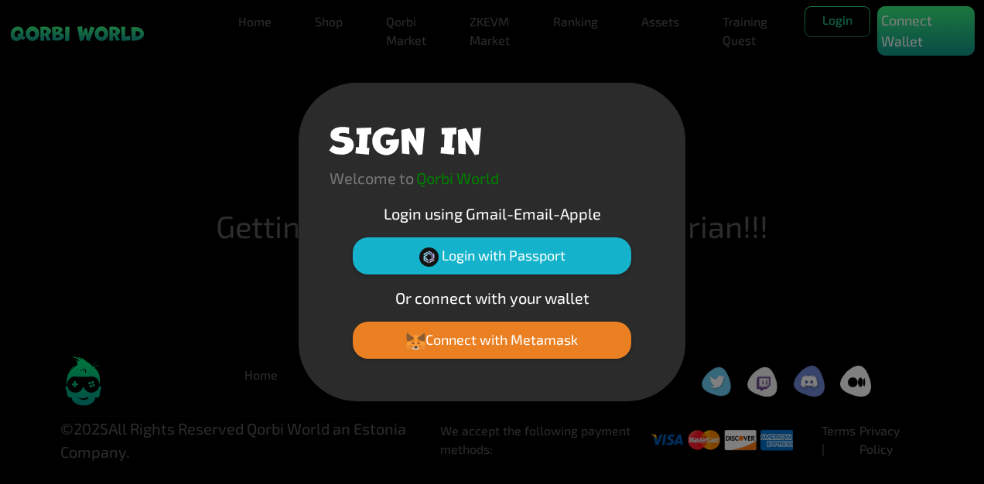
click at [85, 12] on div "SIGN IN Welcome to Qorbi World Login using Gmail-Email-Apple Login with Passpor…" at bounding box center [492, 242] width 984 height 484
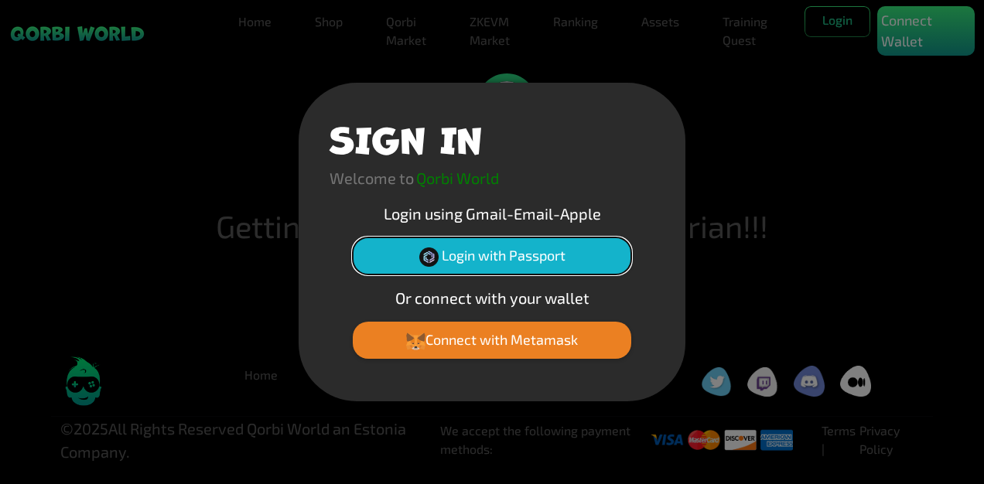
click at [428, 257] on img at bounding box center [428, 256] width 19 height 19
click at [385, 264] on button "Login with Passport" at bounding box center [492, 255] width 278 height 37
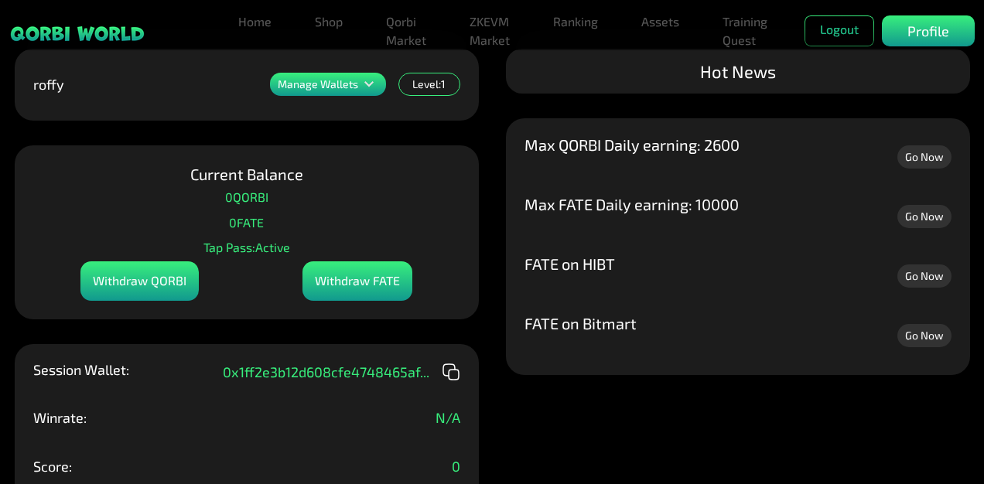
click at [930, 159] on link "Go Now" at bounding box center [924, 156] width 54 height 23
click at [914, 224] on link "Go Now" at bounding box center [924, 216] width 54 height 23
click at [913, 280] on link "Go Now" at bounding box center [924, 275] width 54 height 23
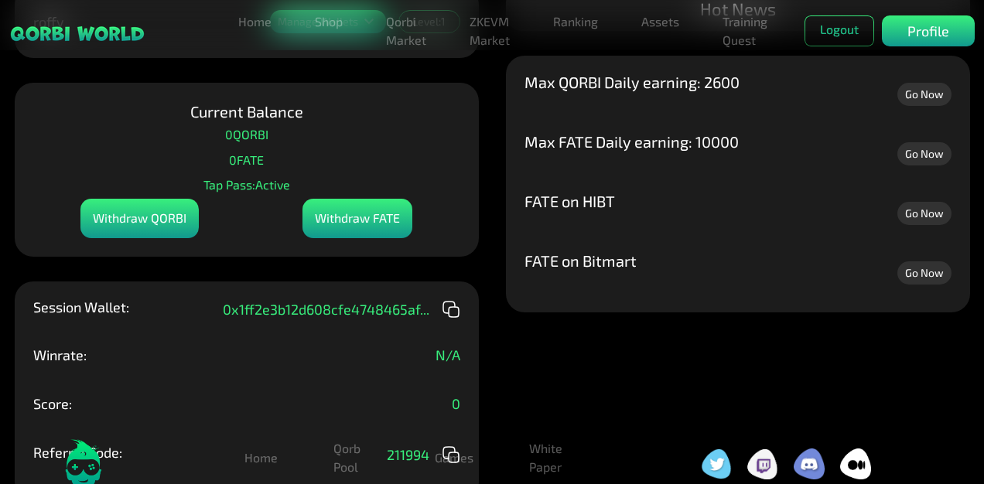
scroll to position [64, 0]
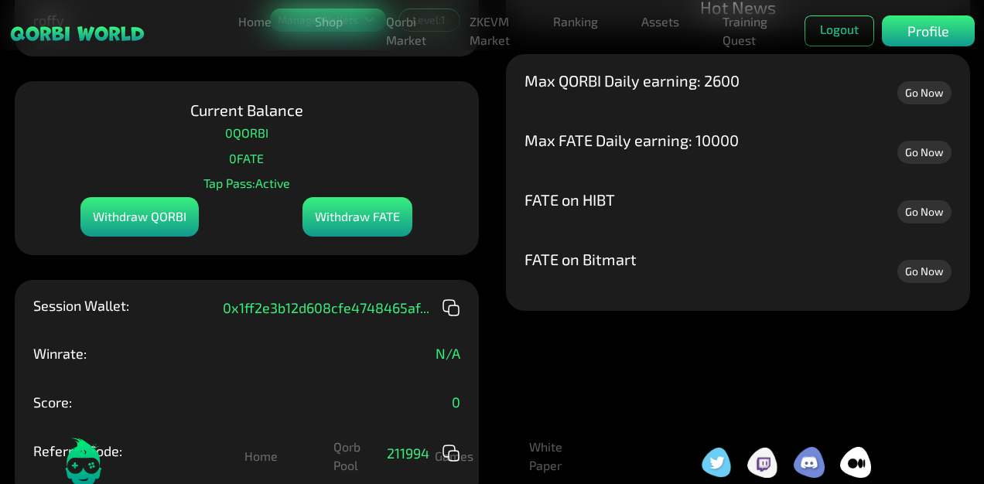
click at [161, 232] on div "Withdraw QORBI" at bounding box center [139, 216] width 118 height 39
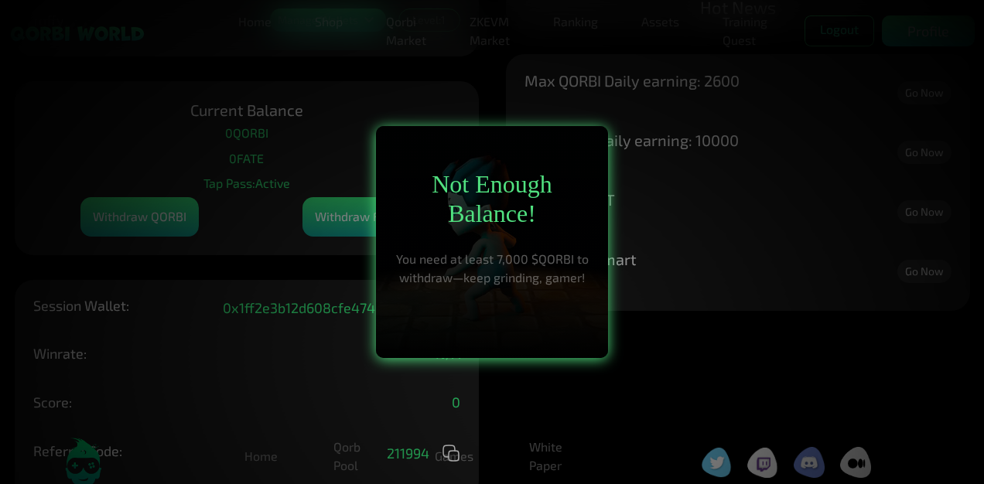
click at [161, 232] on div at bounding box center [492, 242] width 984 height 484
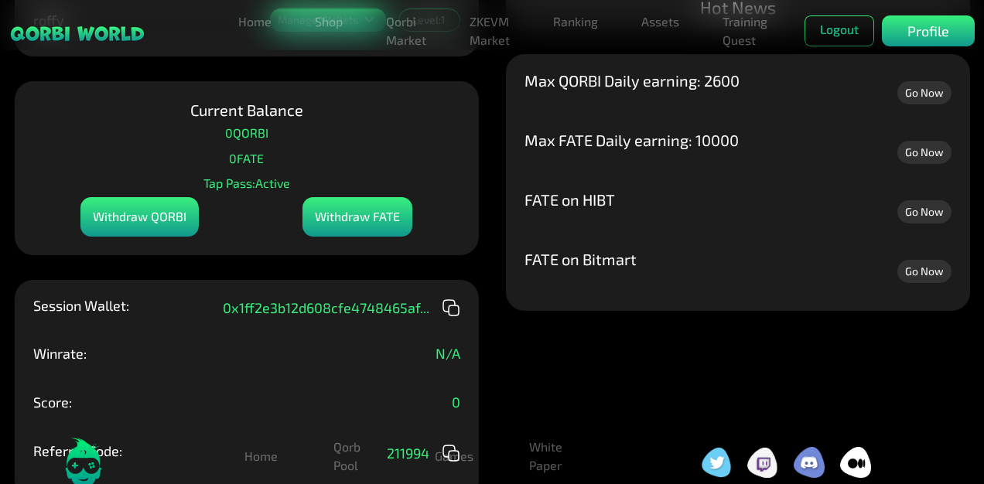
click at [343, 225] on div "Withdraw FATE" at bounding box center [357, 216] width 110 height 39
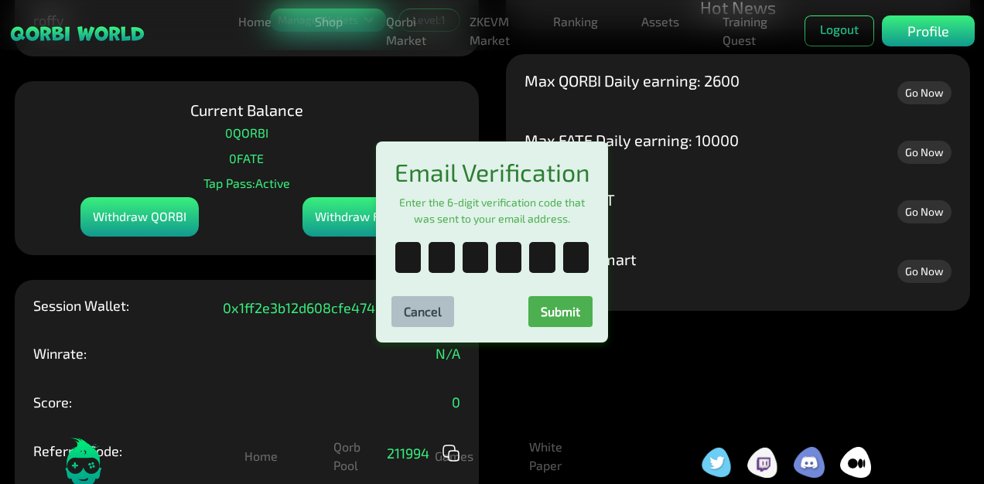
click at [305, 287] on div "Email Verification Enter the 6-digit verification code that was sent to your em…" at bounding box center [492, 242] width 984 height 484
click at [423, 327] on button "Cancel" at bounding box center [422, 311] width 63 height 31
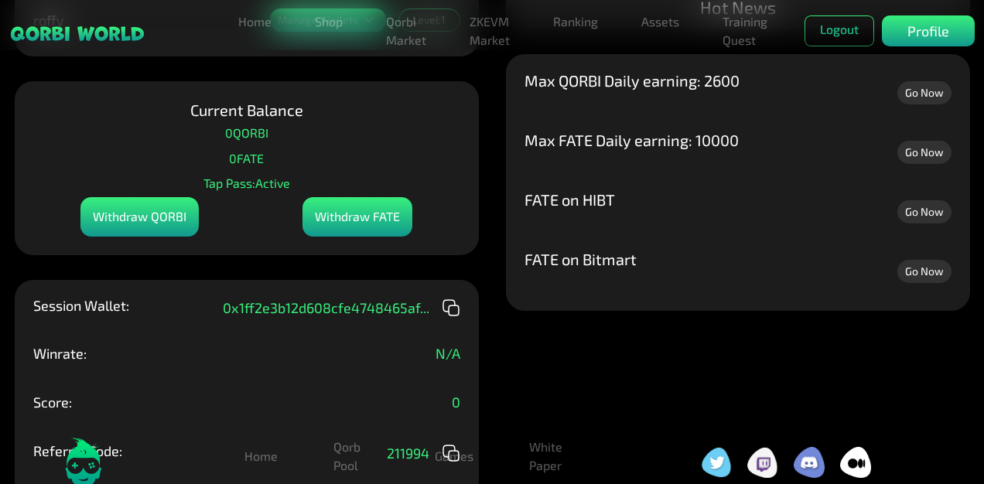
click at [354, 218] on div "Withdraw FATE" at bounding box center [357, 216] width 110 height 39
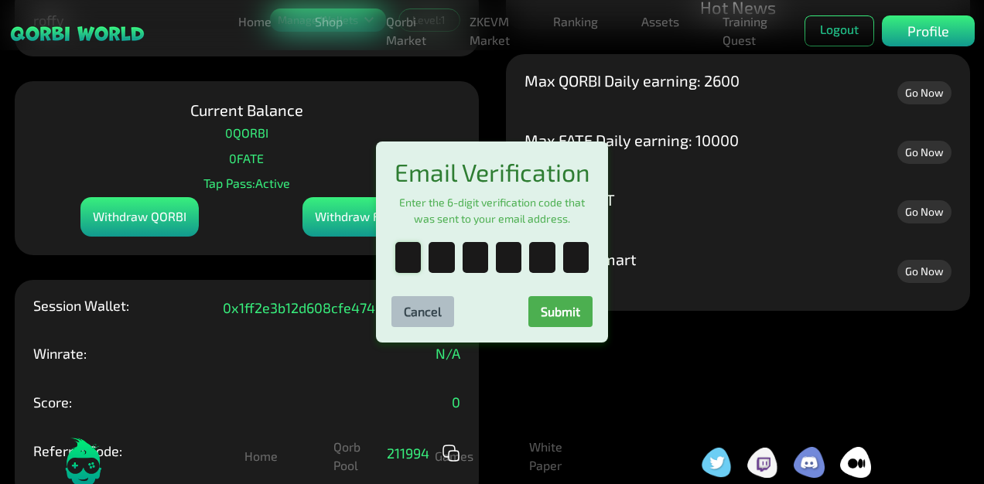
click at [403, 261] on input "text" at bounding box center [408, 257] width 26 height 31
type input "*"
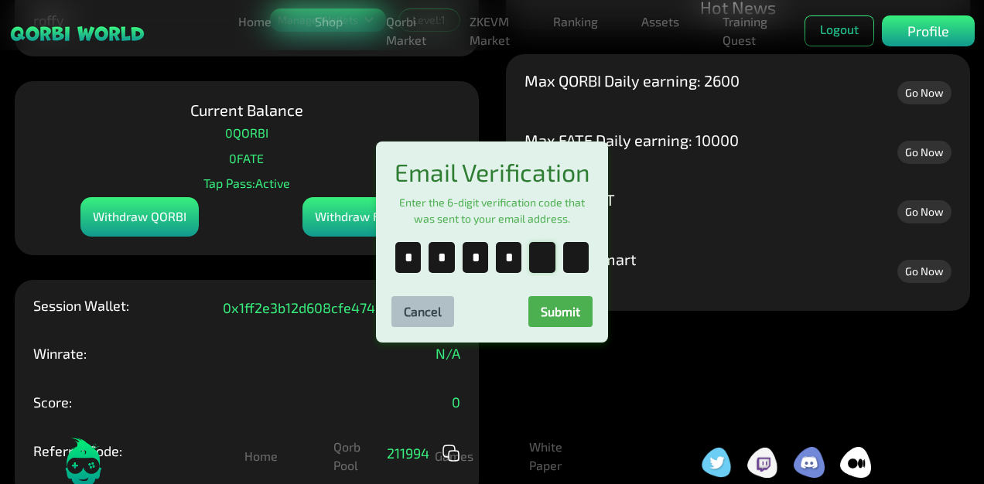
type input "*"
click at [550, 305] on button "Submit" at bounding box center [560, 311] width 64 height 31
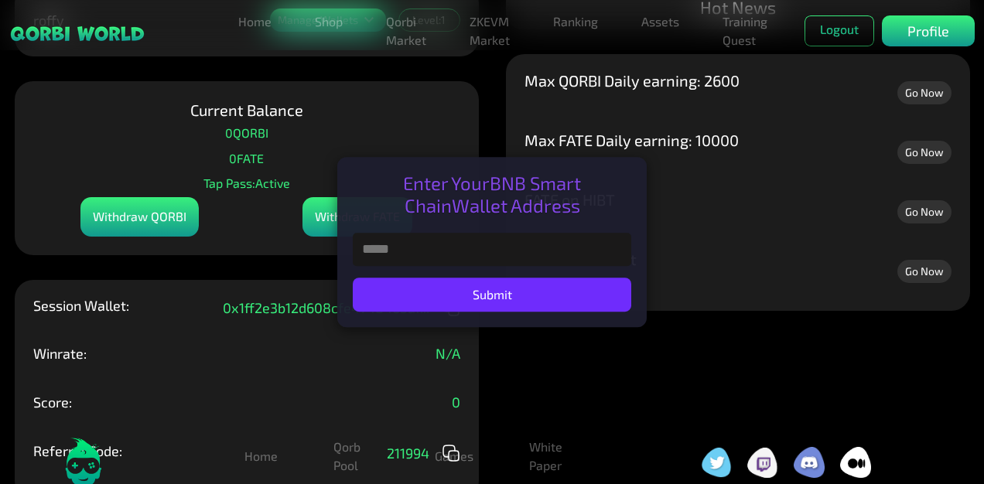
click at [475, 244] on input "text" at bounding box center [492, 249] width 278 height 33
click at [421, 257] on input "text" at bounding box center [492, 249] width 278 height 33
paste input "**********"
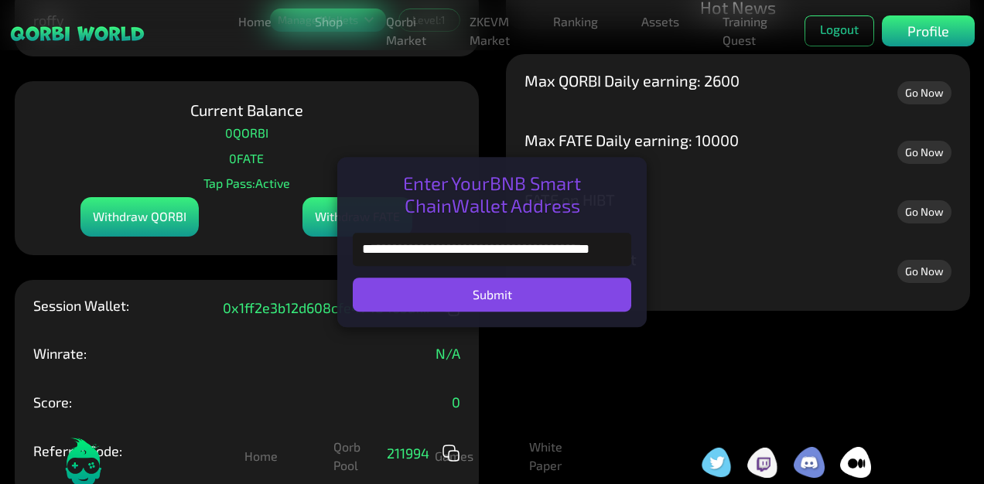
type input "**********"
click at [442, 278] on button "Submit" at bounding box center [492, 295] width 278 height 34
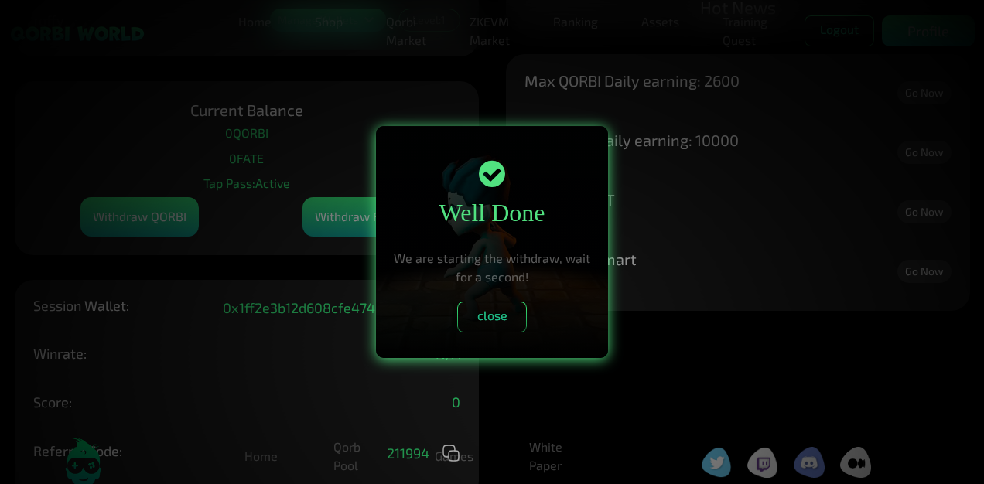
click at [471, 299] on div "Well Done We are starting the withdraw, wait for a second! close" at bounding box center [492, 242] width 232 height 232
click at [475, 305] on button "close" at bounding box center [492, 317] width 70 height 31
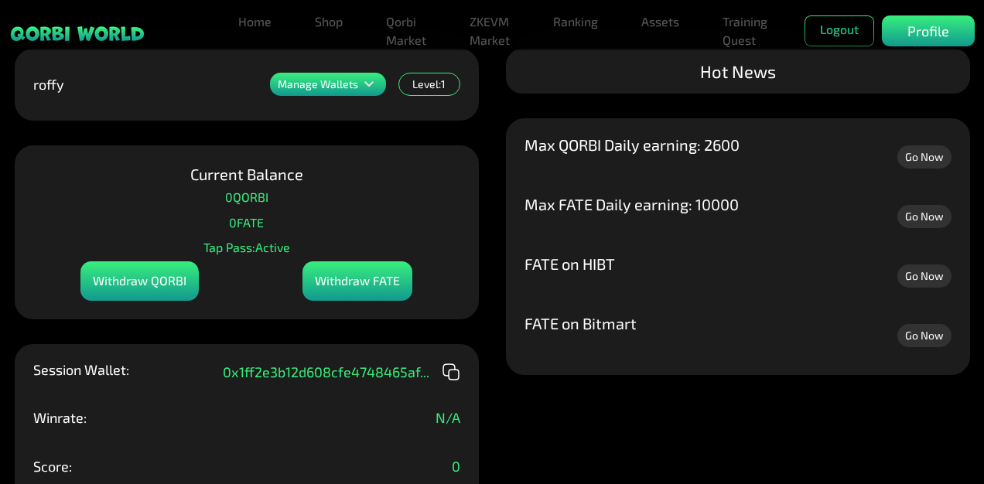
click at [926, 153] on link "Go Now" at bounding box center [924, 156] width 54 height 23
click at [939, 220] on link "Go Now" at bounding box center [924, 216] width 54 height 23
click at [726, 27] on link "Training Quest" at bounding box center [744, 30] width 57 height 49
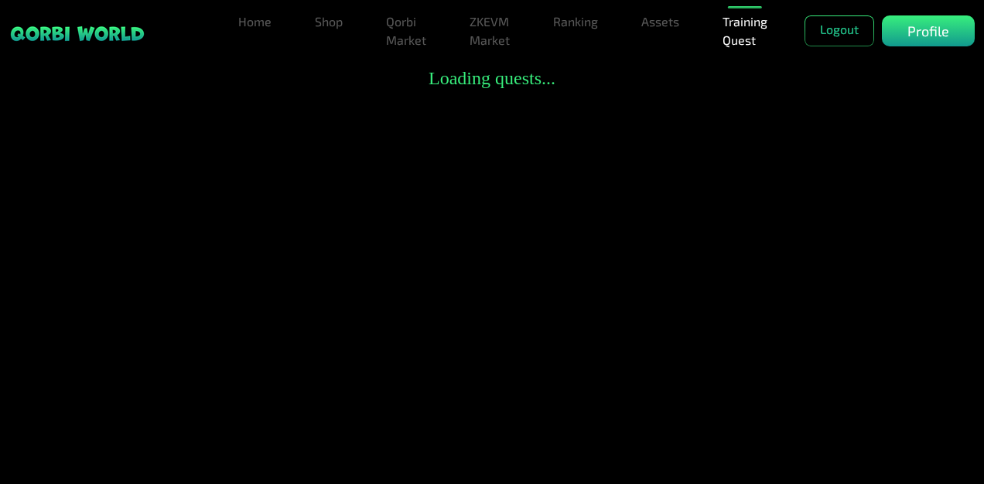
scroll to position [14, 0]
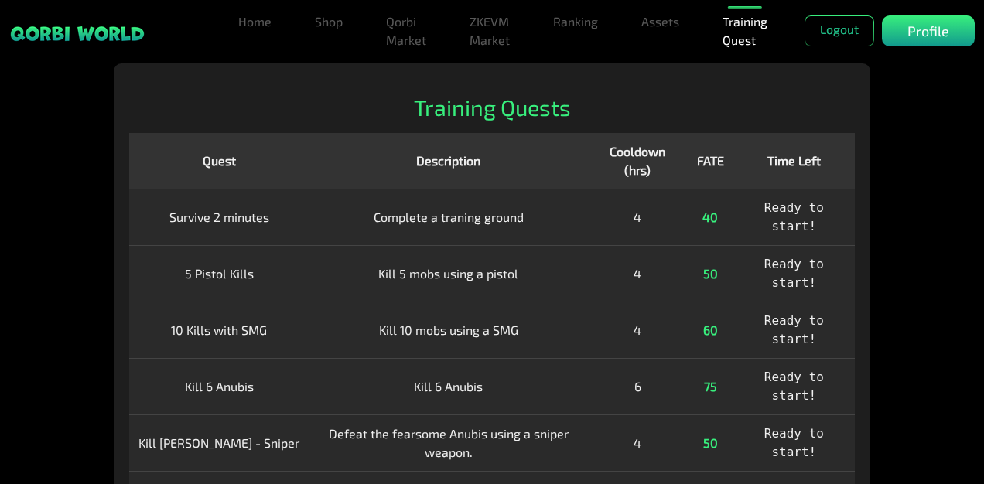
click at [783, 221] on span "Ready to start!" at bounding box center [794, 216] width 60 height 33
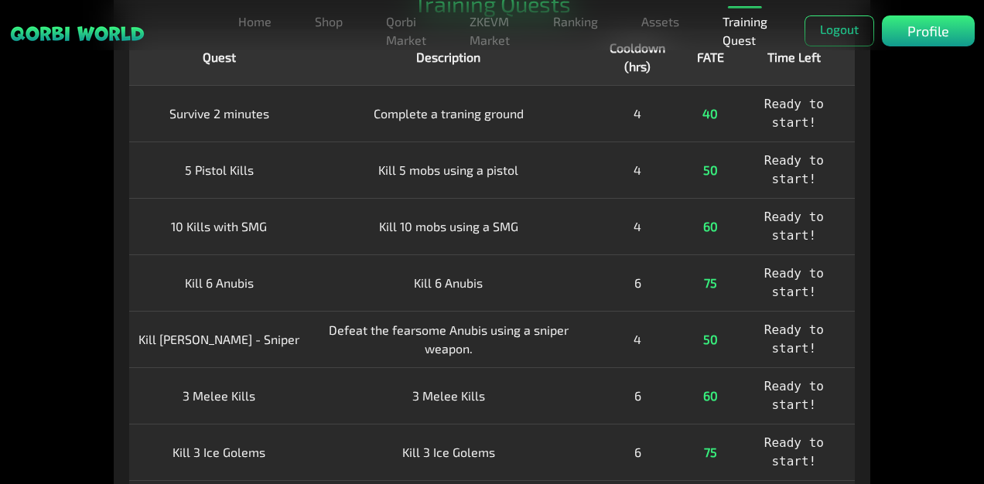
scroll to position [0, 0]
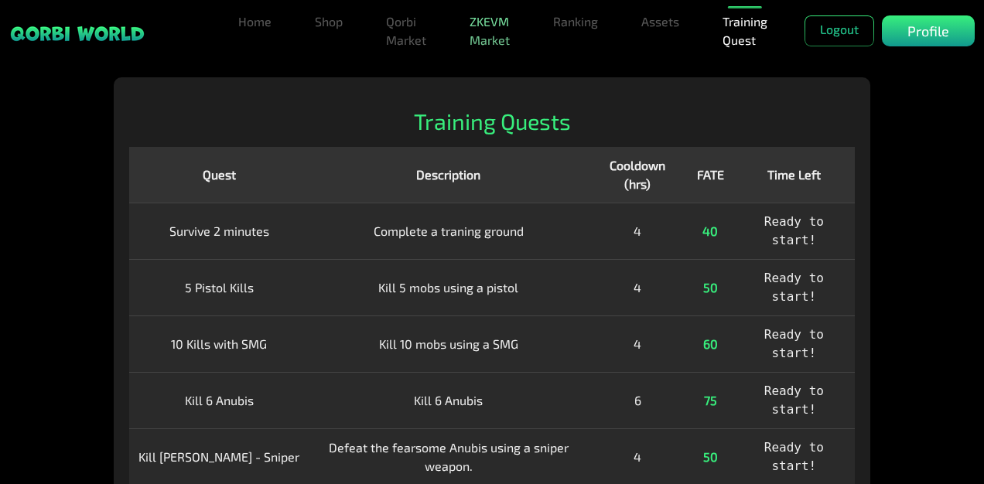
click at [486, 19] on link "ZKEVM Market" at bounding box center [489, 30] width 53 height 49
click at [336, 15] on link "Shop" at bounding box center [329, 21] width 40 height 31
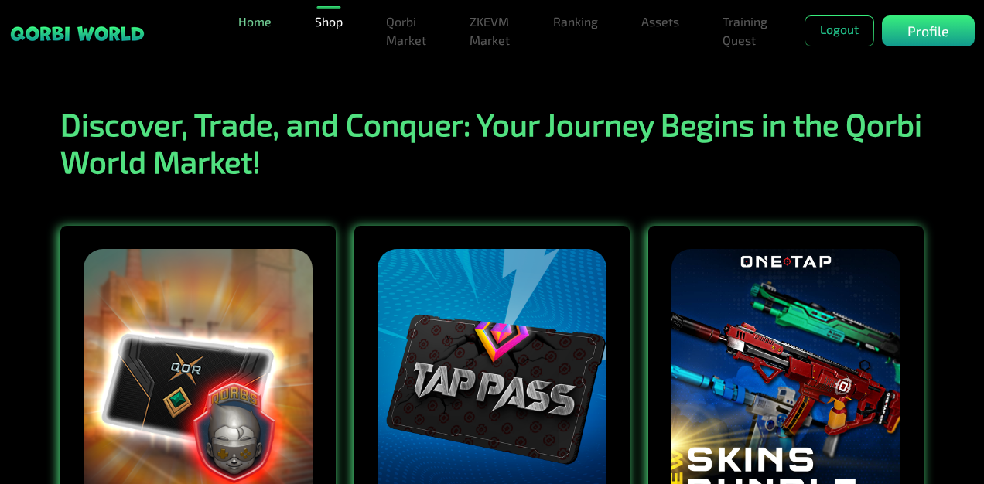
click at [263, 23] on link "Home" at bounding box center [255, 21] width 46 height 31
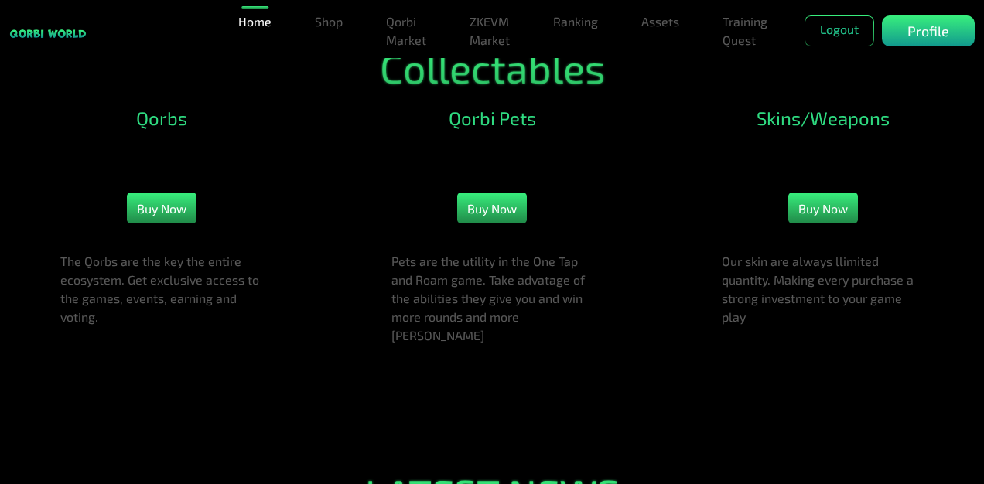
scroll to position [1575, 0]
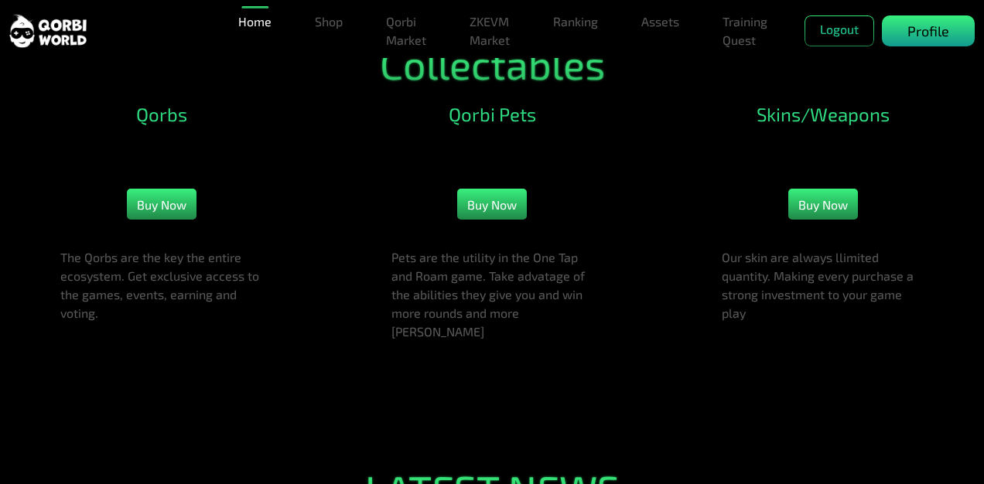
click at [939, 25] on p "Profile" at bounding box center [928, 31] width 42 height 21
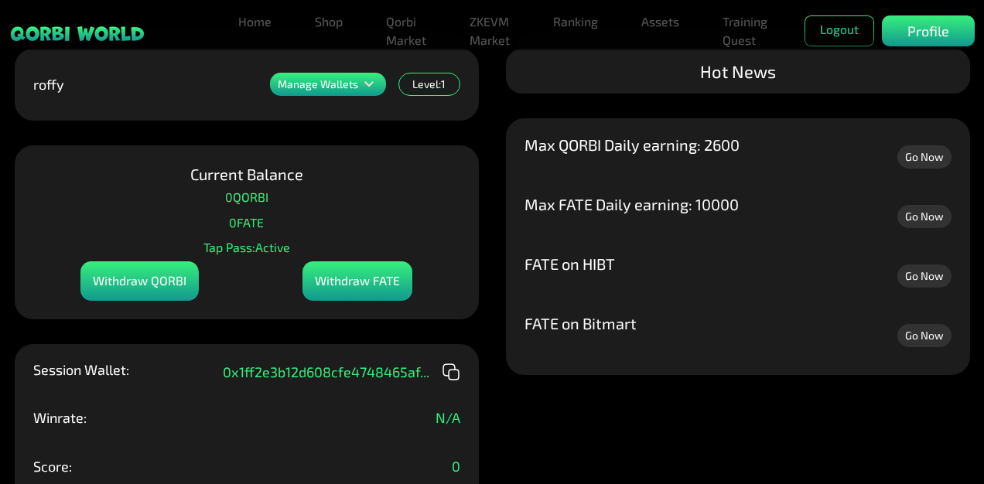
click at [159, 269] on div "Withdraw QORBI" at bounding box center [139, 280] width 118 height 39
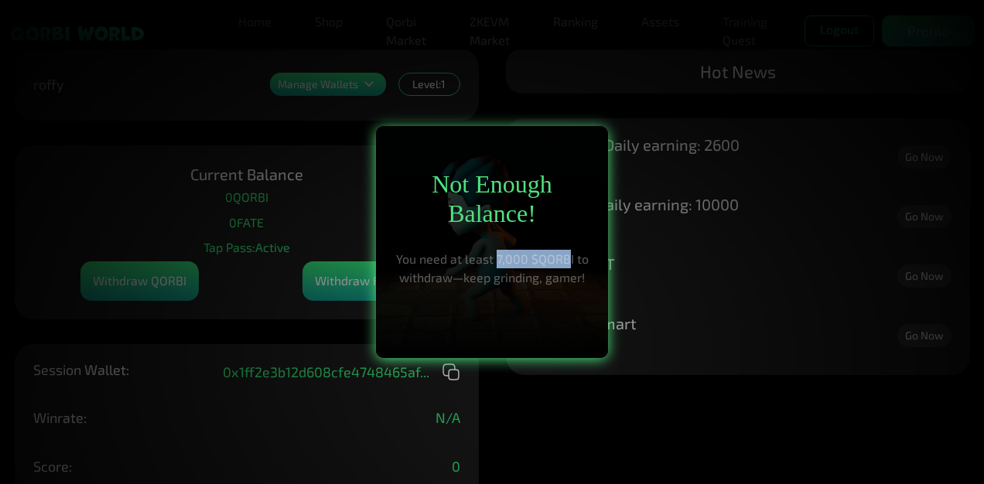
drag, startPoint x: 496, startPoint y: 257, endPoint x: 565, endPoint y: 261, distance: 69.0
click at [565, 261] on p "You need at least 7,000 $QORBI to withdraw—keep grinding, gamer!" at bounding box center [491, 268] width 201 height 37
click at [556, 282] on p "You need at least 7,000 $QORBI to withdraw—keep grinding, gamer!" at bounding box center [491, 268] width 201 height 37
drag, startPoint x: 527, startPoint y: 255, endPoint x: 572, endPoint y: 258, distance: 45.0
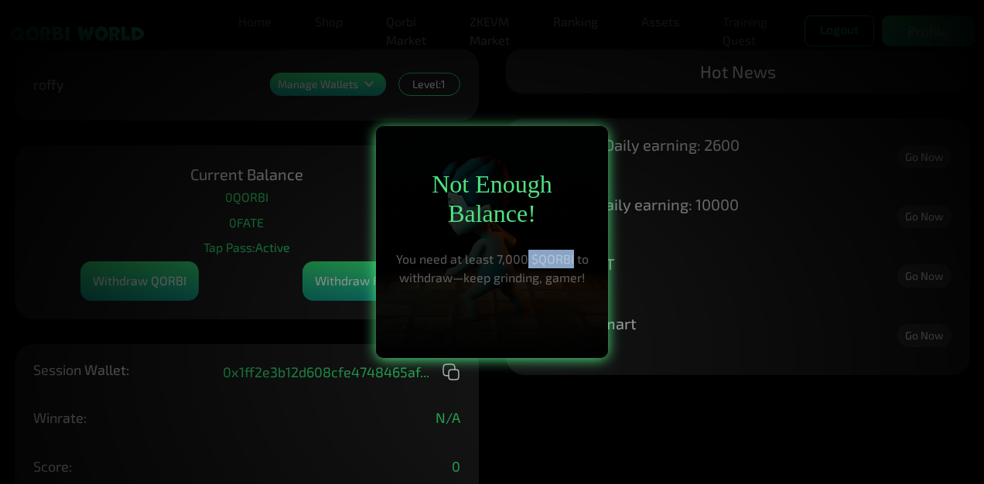
click at [572, 258] on p "You need at least 7,000 $QORBI to withdraw—keep grinding, gamer!" at bounding box center [491, 268] width 201 height 37
copy p "$QORBI"
click at [576, 381] on div at bounding box center [492, 242] width 984 height 484
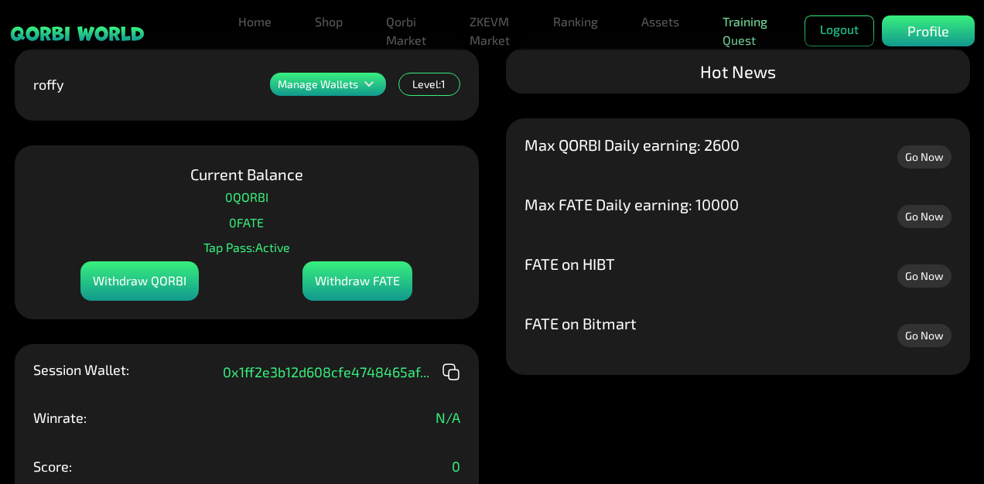
click at [718, 22] on link "Training Quest" at bounding box center [744, 30] width 57 height 49
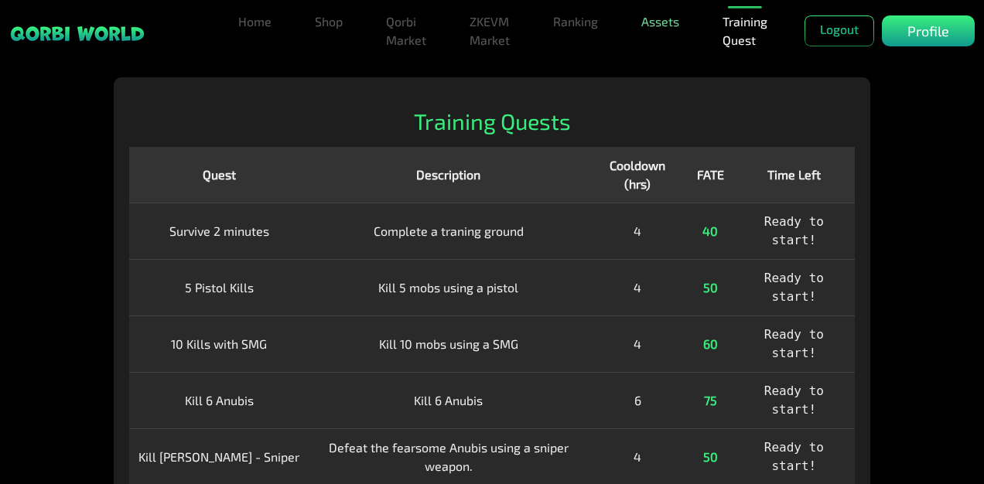
drag, startPoint x: 694, startPoint y: 17, endPoint x: 674, endPoint y: 18, distance: 19.4
click at [674, 18] on ul "Home Shop Qorbi Market ZKEVM Market Ranking Assets Assets Bundles Forge Burn Eg…" at bounding box center [518, 30] width 572 height 49
click at [674, 18] on link "Assets" at bounding box center [660, 21] width 50 height 31
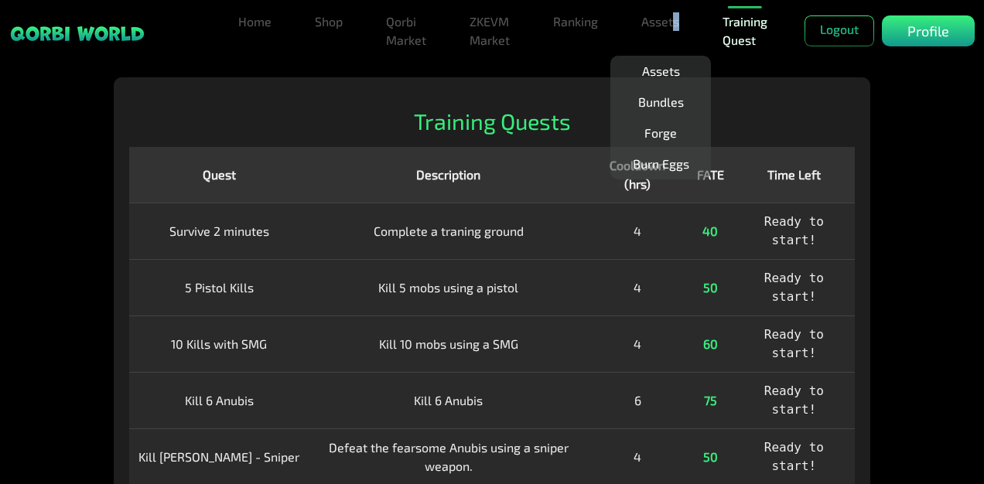
click at [733, 28] on link "Training Quest" at bounding box center [744, 30] width 57 height 49
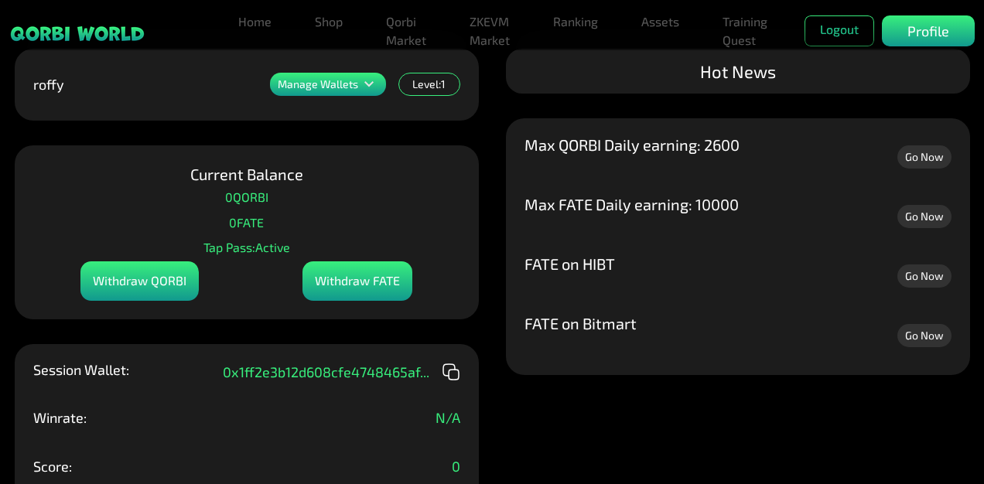
click at [486, 268] on div "Manage Wallets Add one or more wallets to showcase all your Items in one place.…" at bounding box center [492, 242] width 984 height 484
click at [914, 37] on p "Profile" at bounding box center [928, 31] width 42 height 21
click at [438, 382] on div "Session Wallet: 0x1ff2e3b12d608cfe4748465af ..." at bounding box center [246, 381] width 427 height 37
